Goal: Information Seeking & Learning: Check status

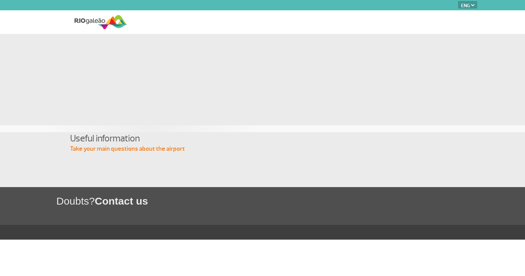
select select "en"
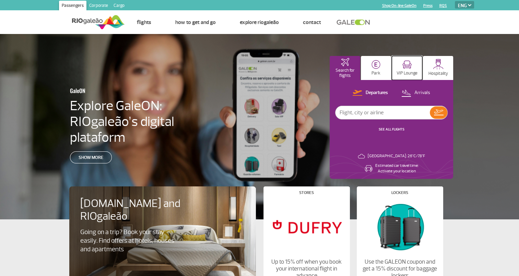
click at [412, 68] on button "VIP Lounge" at bounding box center [407, 68] width 31 height 24
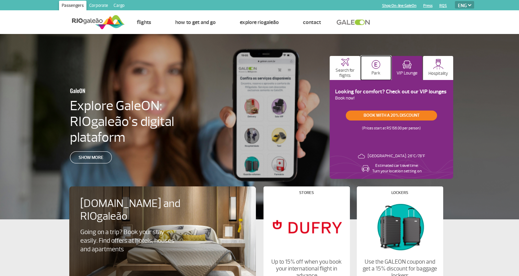
click at [364, 74] on button "Park" at bounding box center [376, 68] width 31 height 24
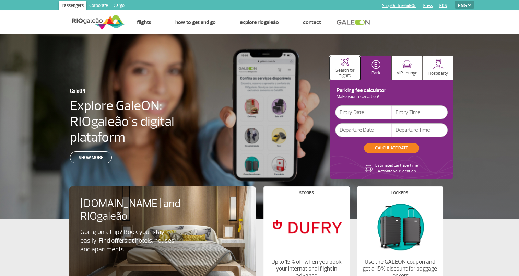
click at [336, 76] on p "Search for flights" at bounding box center [345, 73] width 24 height 10
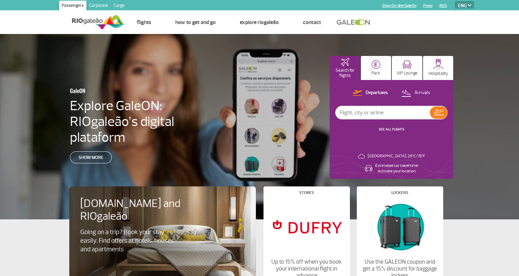
click at [375, 116] on input "text" at bounding box center [383, 112] width 94 height 13
type input "klm"
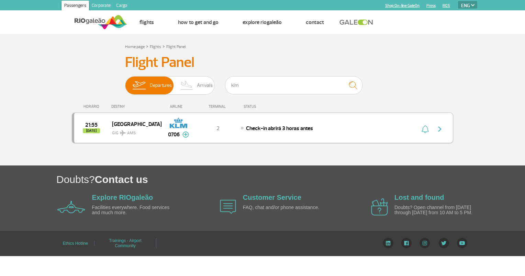
click at [280, 132] on div "21:55 [DATE] [GEOGRAPHIC_DATA] GIG AMS 0706 2 Check-in abrirá 3 horas antes Par…" at bounding box center [262, 128] width 381 height 31
click at [298, 129] on span "Check-in abrirá 3 horas antes" at bounding box center [279, 128] width 67 height 7
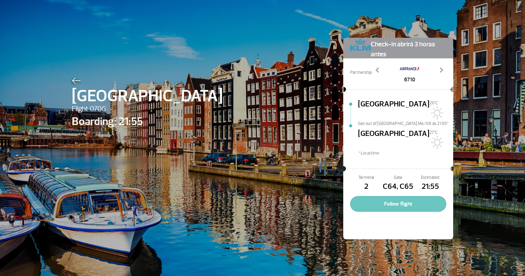
click at [408, 196] on button "Follow flight" at bounding box center [398, 204] width 96 height 16
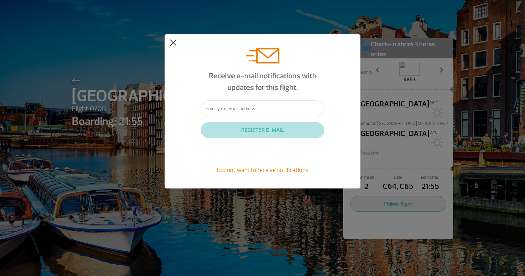
click at [174, 41] on button at bounding box center [173, 42] width 7 height 7
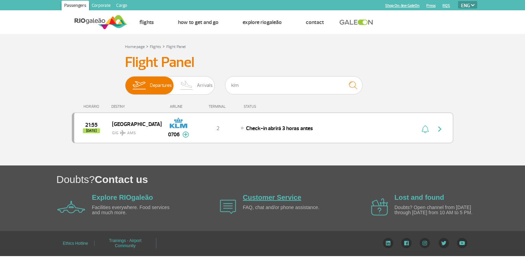
click at [258, 198] on link "Customer Service" at bounding box center [272, 198] width 58 height 8
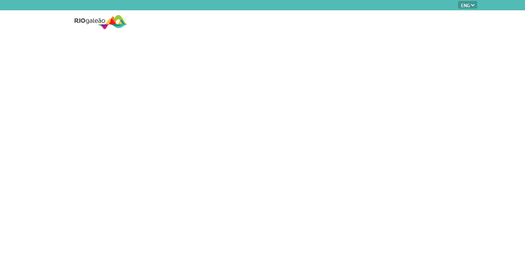
select select "en"
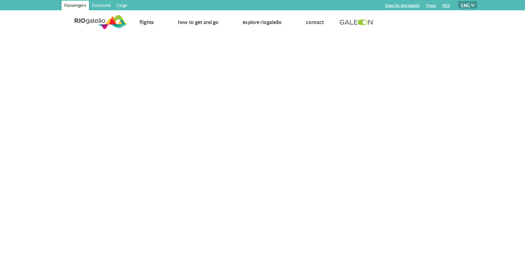
click at [466, 3] on select "PT ENG ESP" at bounding box center [467, 5] width 19 height 8
click at [458, 1] on select "PT ENG ESP" at bounding box center [467, 5] width 19 height 8
